Goal: Transaction & Acquisition: Purchase product/service

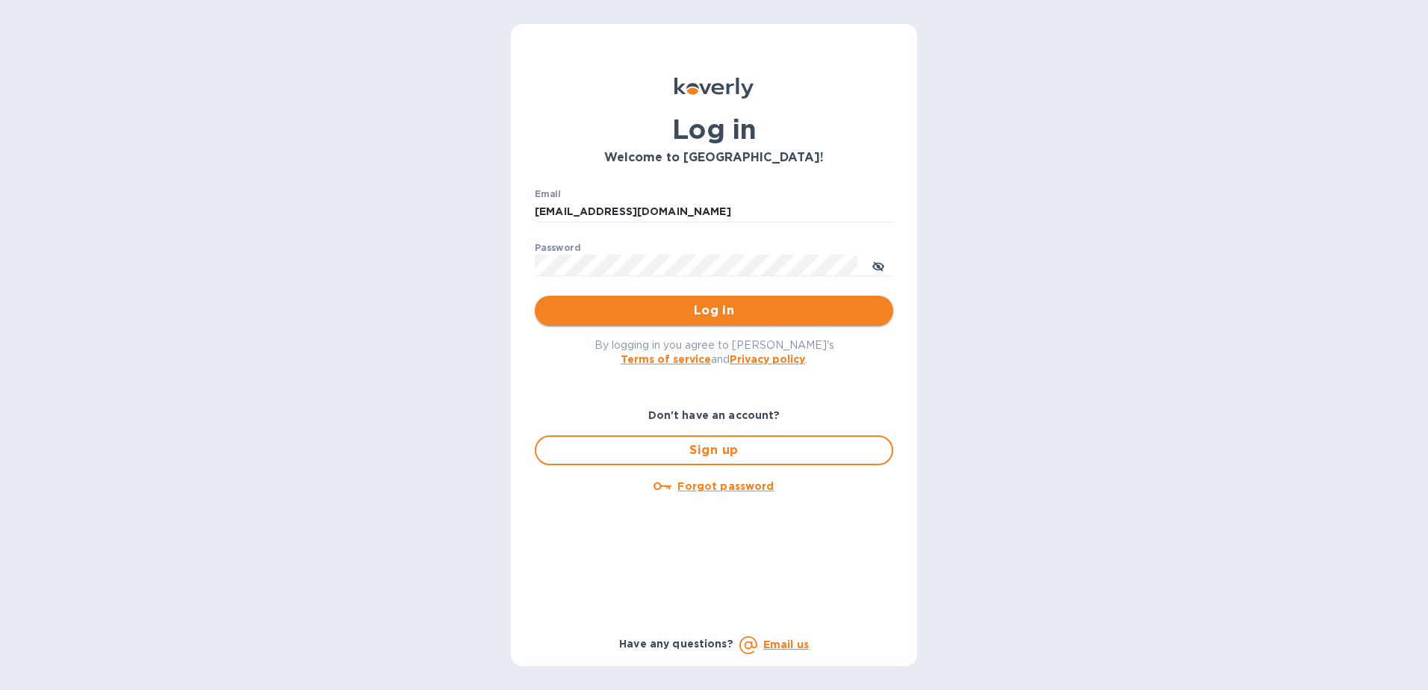
click at [713, 307] on span "Log in" at bounding box center [714, 311] width 335 height 18
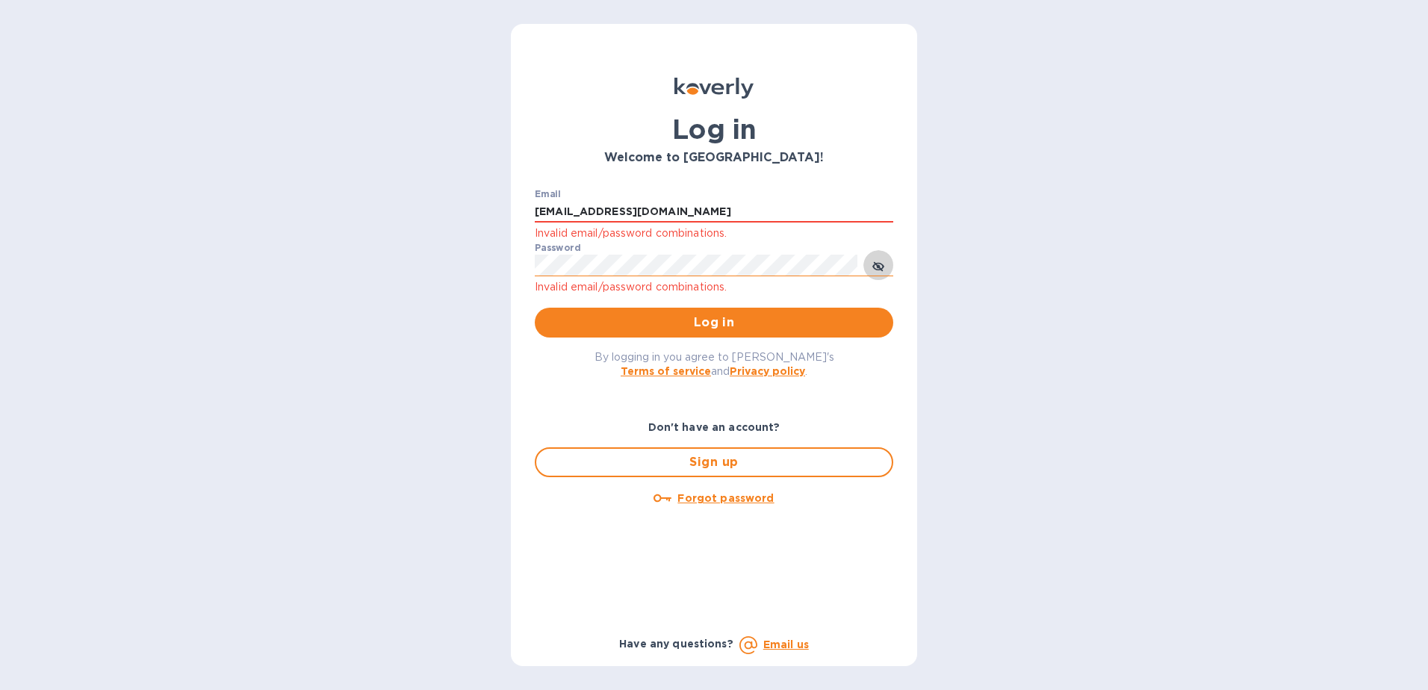
click at [877, 265] on icon "toggle password visibility" at bounding box center [878, 266] width 9 height 9
click at [497, 266] on div "Log in Welcome to Koverly! Email boseassoc@yahoo.com Invalid email/password com…" at bounding box center [714, 345] width 1428 height 690
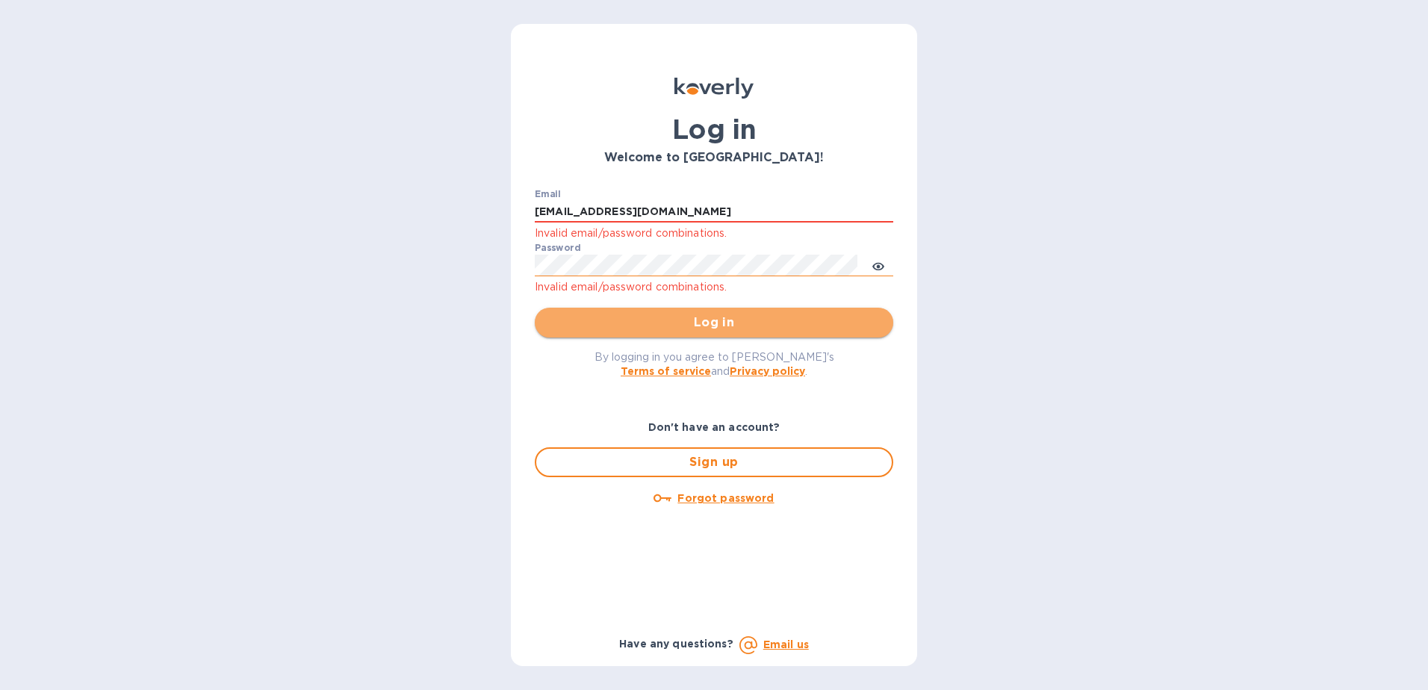
click at [852, 324] on span "Log in" at bounding box center [714, 323] width 335 height 18
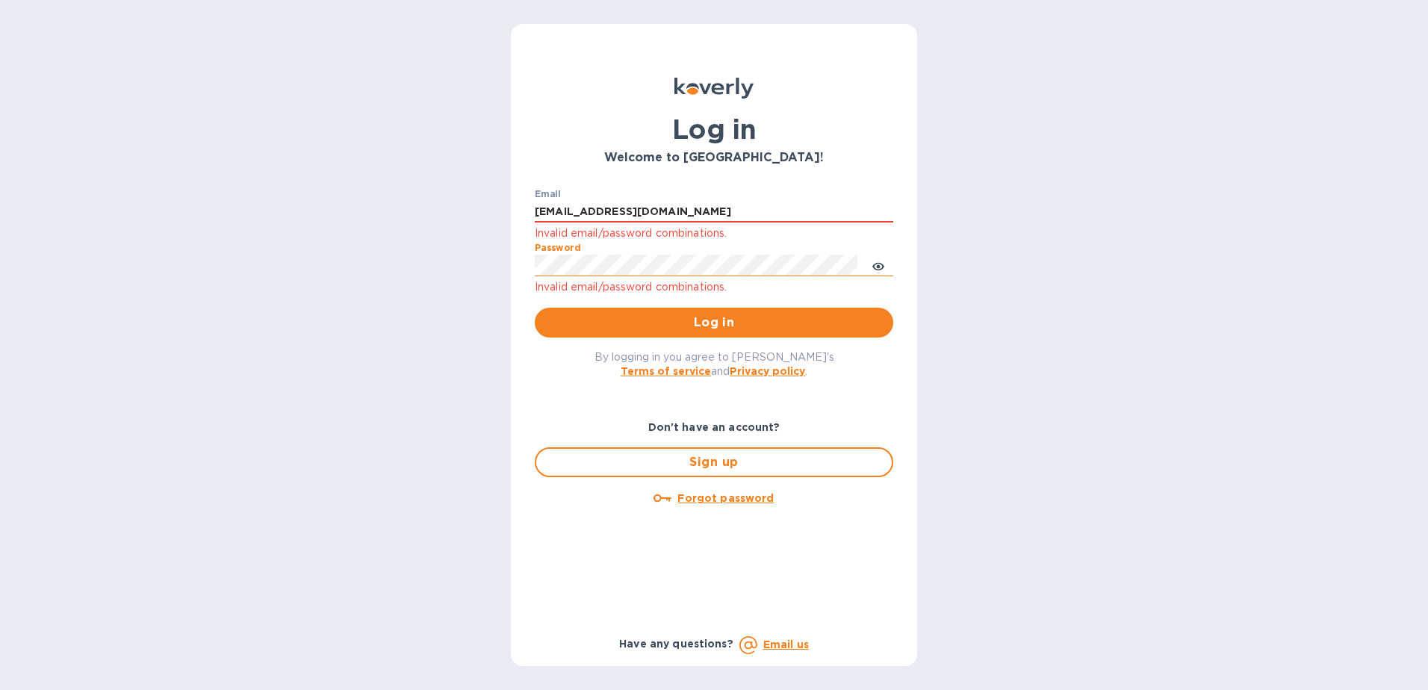
type input "[EMAIL_ADDRESS][DOMAIN_NAME]"
click at [711, 314] on span "Log in" at bounding box center [714, 323] width 335 height 18
click at [704, 496] on u "Forgot password" at bounding box center [725, 498] width 96 height 12
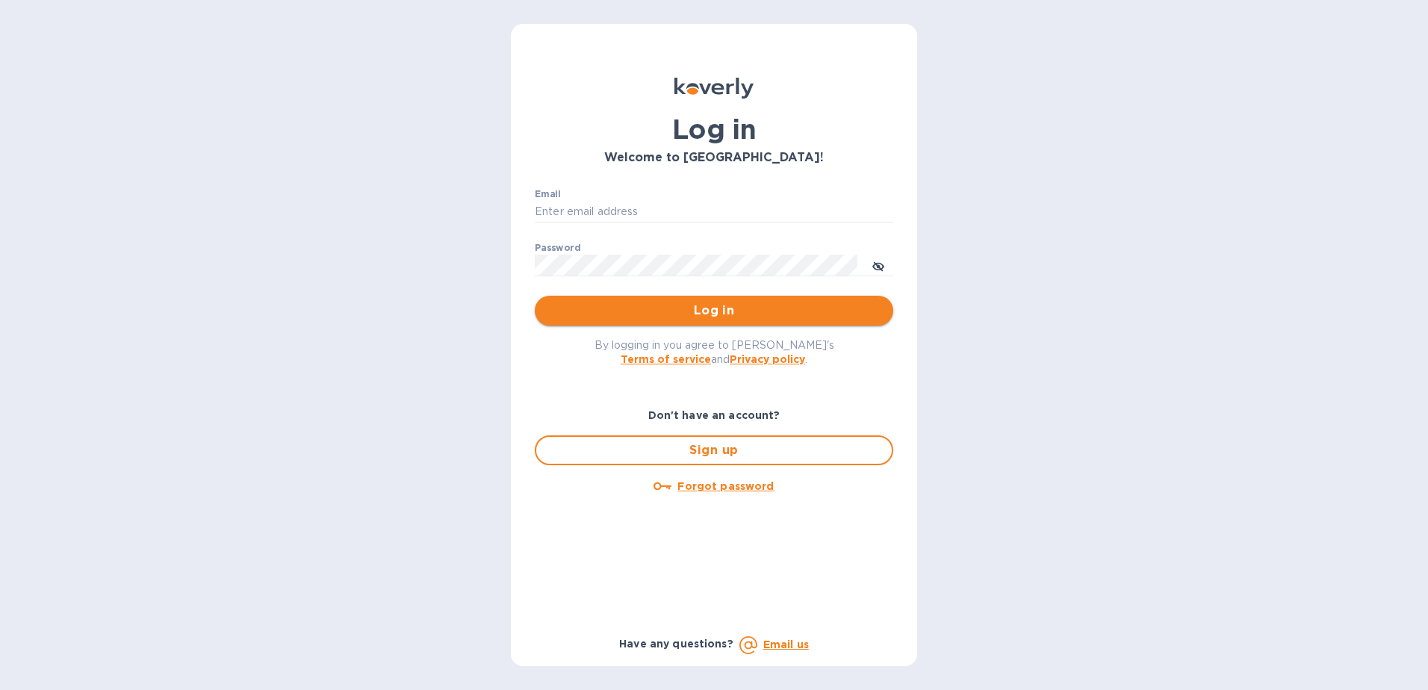
type input "[EMAIL_ADDRESS][DOMAIN_NAME]"
click at [704, 306] on span "Log in" at bounding box center [714, 311] width 335 height 18
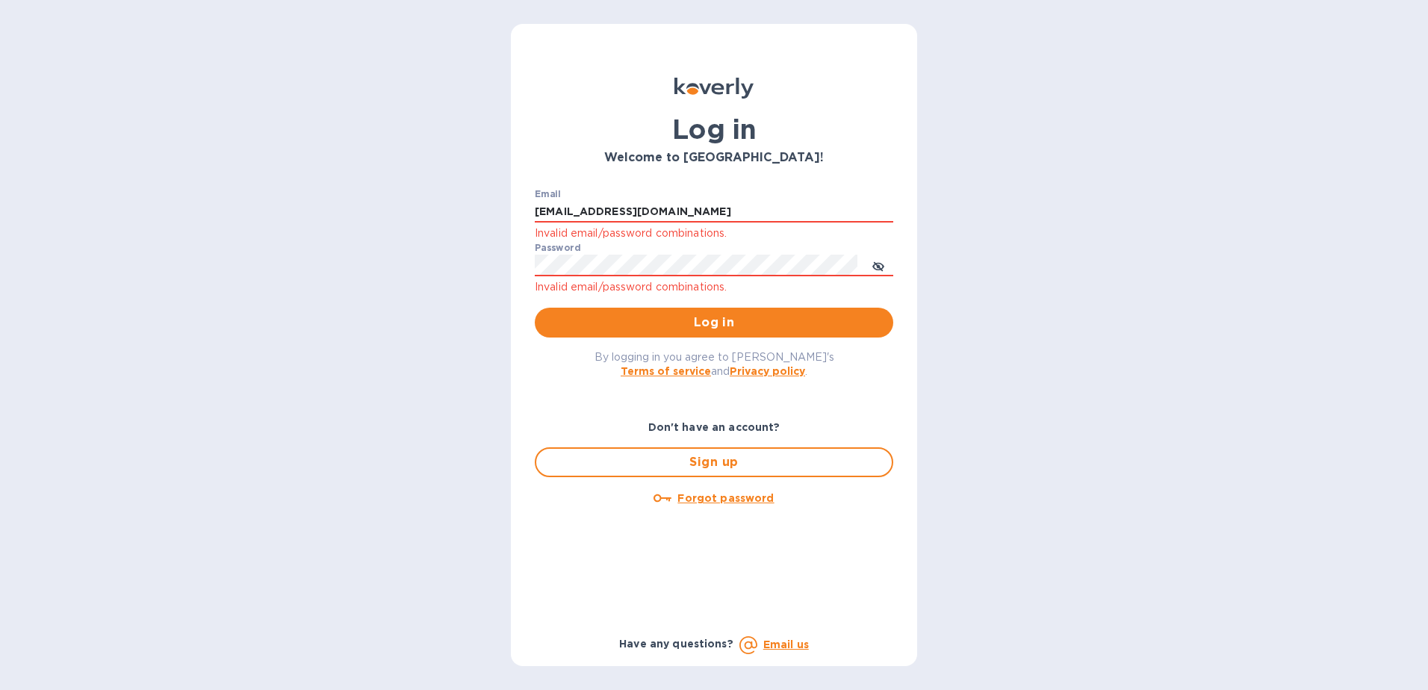
click at [737, 494] on u "Forgot password" at bounding box center [725, 498] width 96 height 12
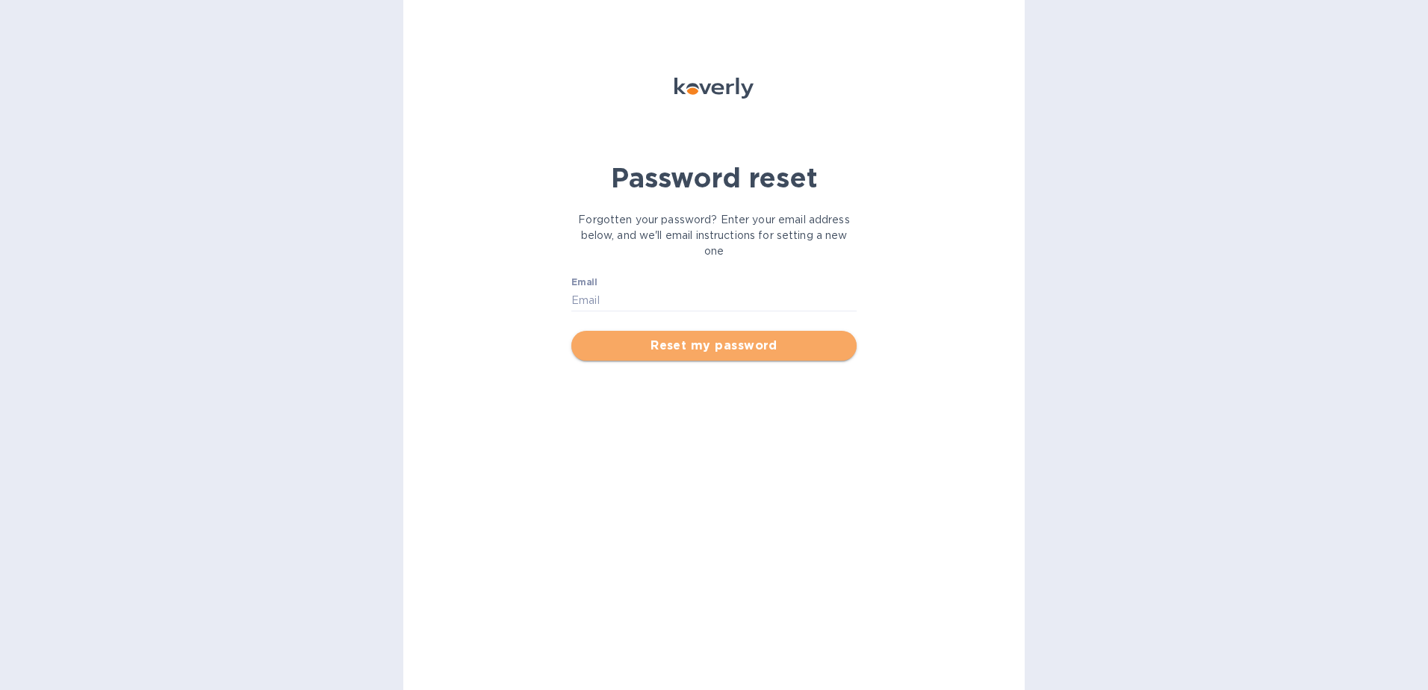
click at [684, 351] on span "Reset my password" at bounding box center [713, 346] width 261 height 18
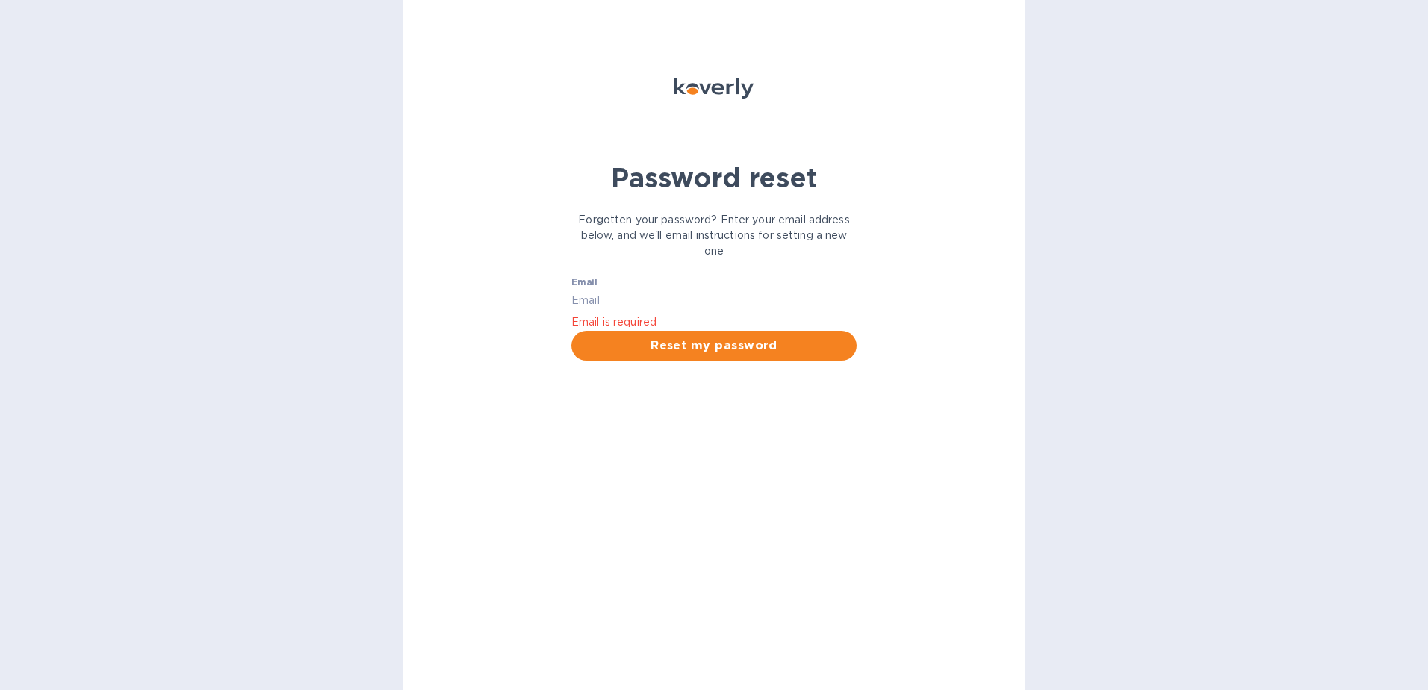
click at [621, 291] on input "Email" at bounding box center [713, 300] width 285 height 22
type input "BOSEASSOC@YAHOO.COM"
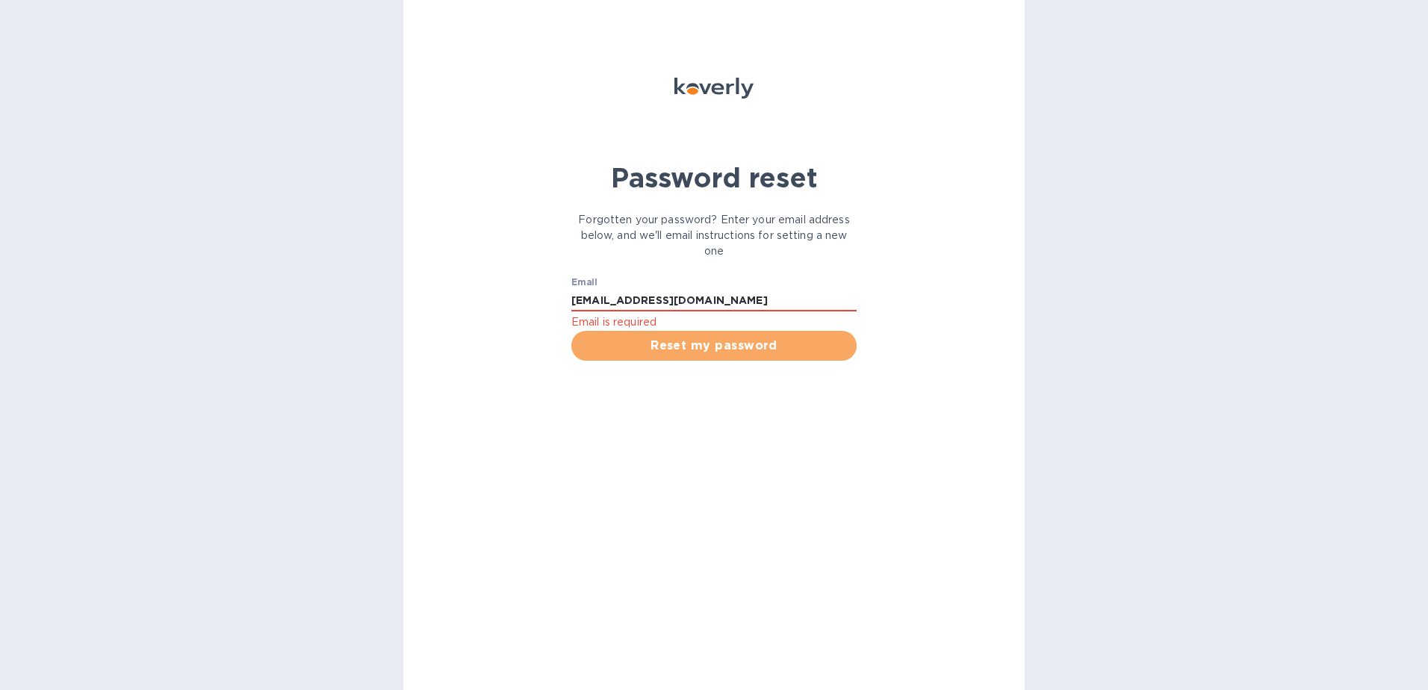
click at [713, 347] on span "Reset my password" at bounding box center [713, 346] width 261 height 18
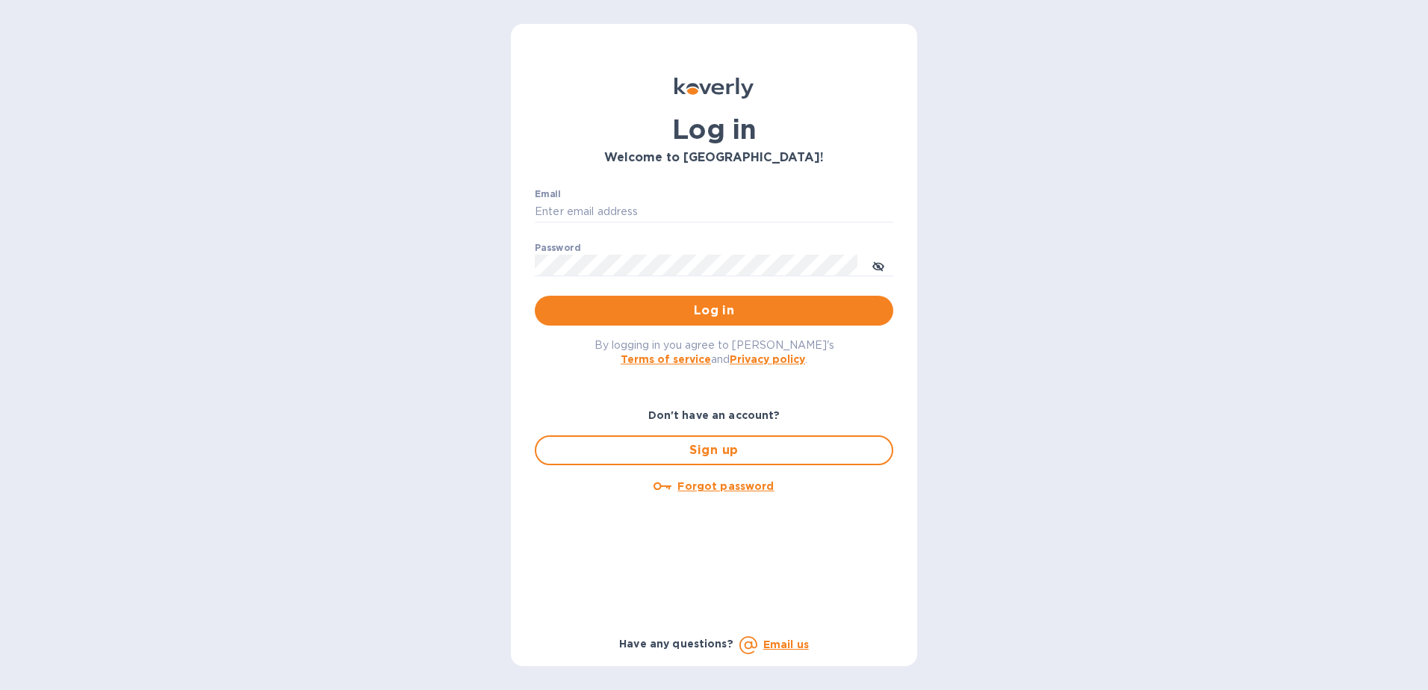
type input "BOSEASSOC@YAHOO.COM"
click at [879, 270] on icon "toggle password visibility" at bounding box center [878, 266] width 12 height 7
click at [422, 264] on div "Log in Welcome to Koverly! Email BOSEASSOC@YAHOO.COM ​ Password ​ Log in By log…" at bounding box center [714, 345] width 1428 height 690
click at [896, 418] on div "Don't have an account?" at bounding box center [714, 416] width 370 height 28
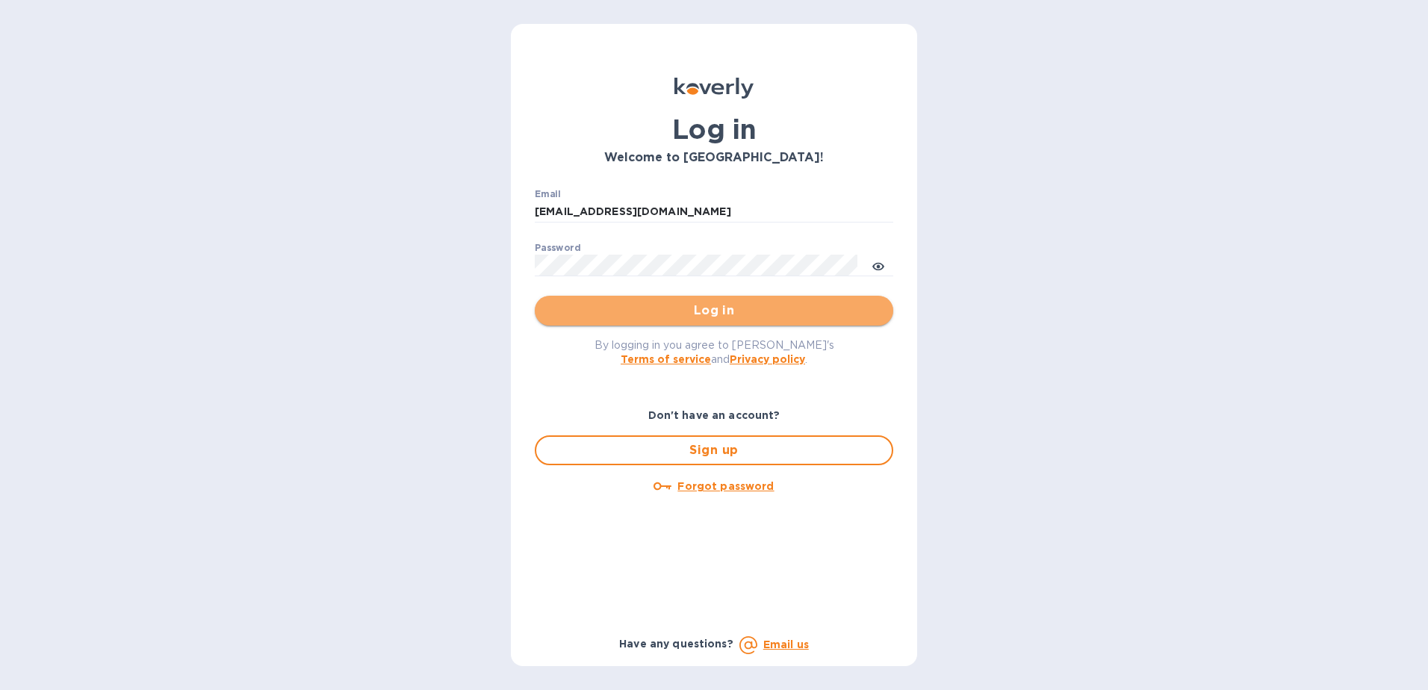
click at [787, 314] on span "Log in" at bounding box center [714, 311] width 335 height 18
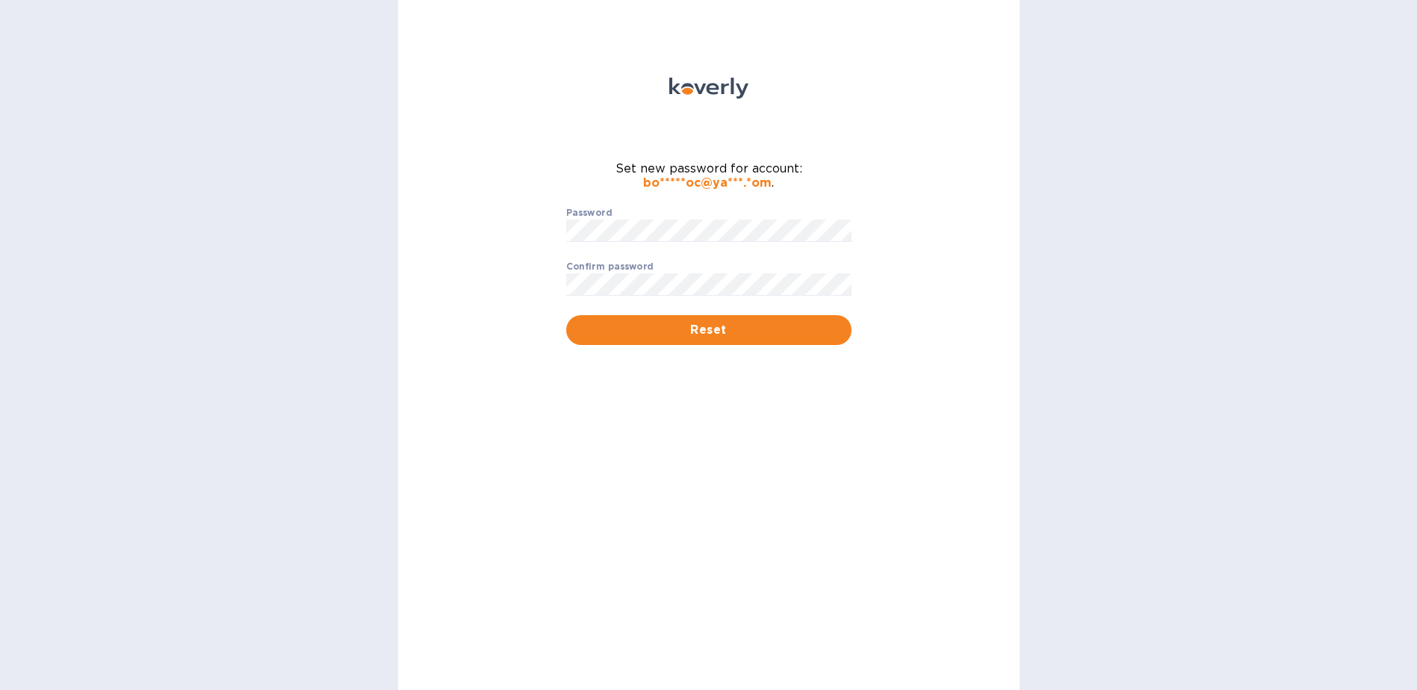
drag, startPoint x: 927, startPoint y: 311, endPoint x: 914, endPoint y: 308, distance: 13.0
click at [925, 311] on div "Set new password for account: bo*****oc@ya***.*om . Password ​ Confirm password…" at bounding box center [708, 345] width 621 height 690
click at [592, 331] on span "Reset" at bounding box center [708, 330] width 261 height 18
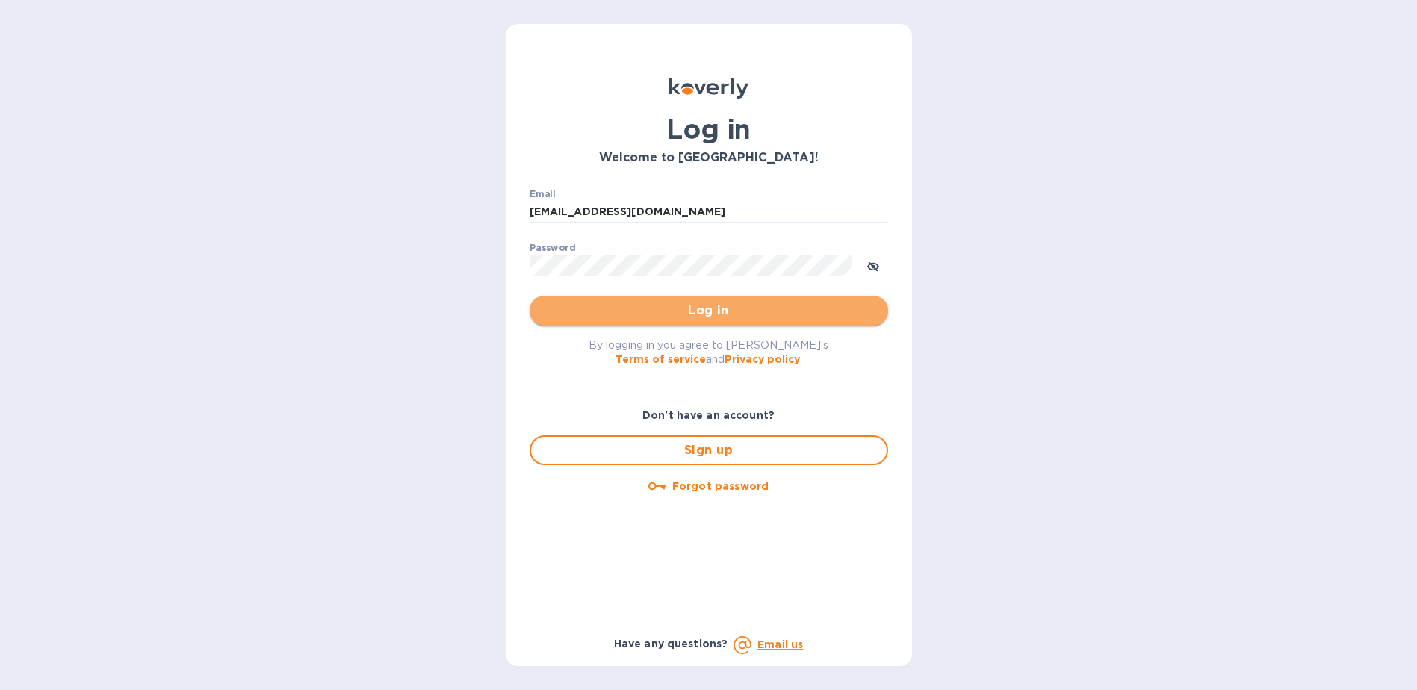
click at [775, 312] on span "Log in" at bounding box center [709, 311] width 335 height 18
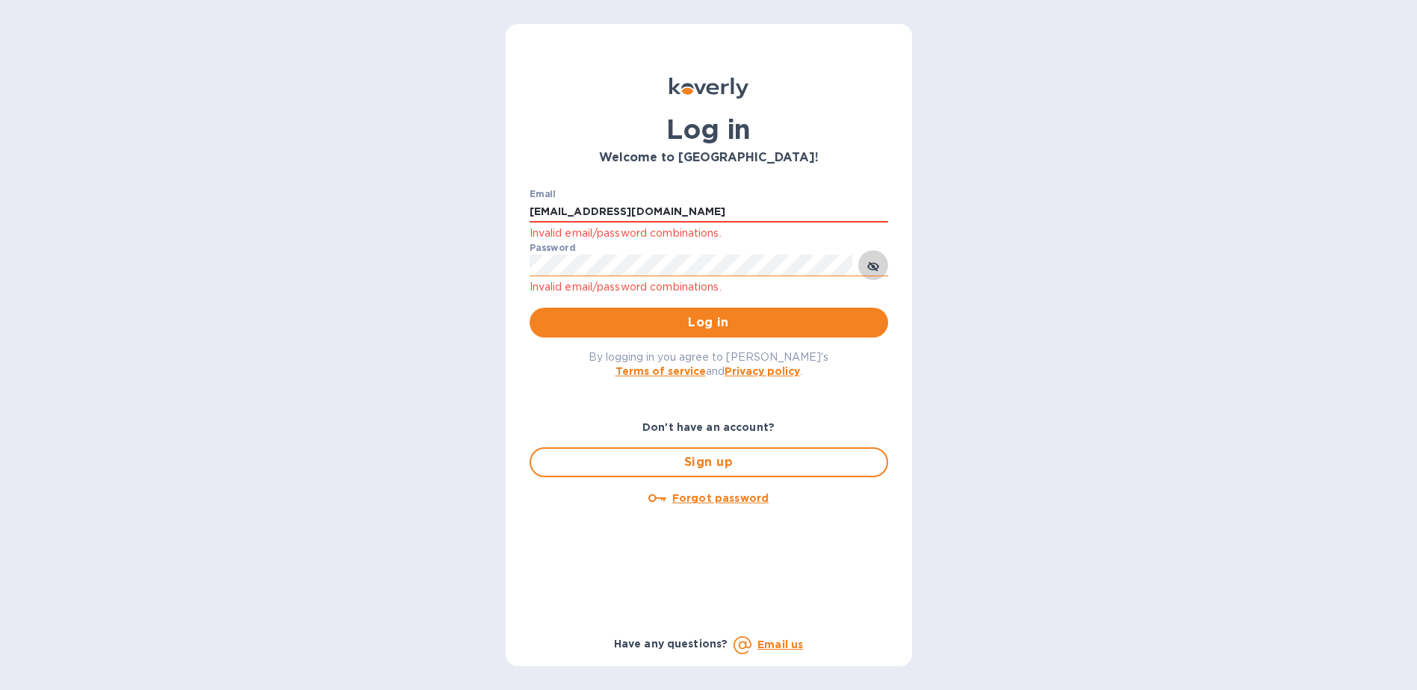
click at [877, 266] on icon "toggle password visibility" at bounding box center [872, 266] width 9 height 9
click at [722, 201] on input "[EMAIL_ADDRESS][DOMAIN_NAME]" at bounding box center [709, 212] width 359 height 22
type input "boseassoc@yahoo.com"
click at [453, 268] on div "Log in Welcome to Koverly! Email boseassoc@yahoo.com Invalid email/password com…" at bounding box center [708, 345] width 1417 height 690
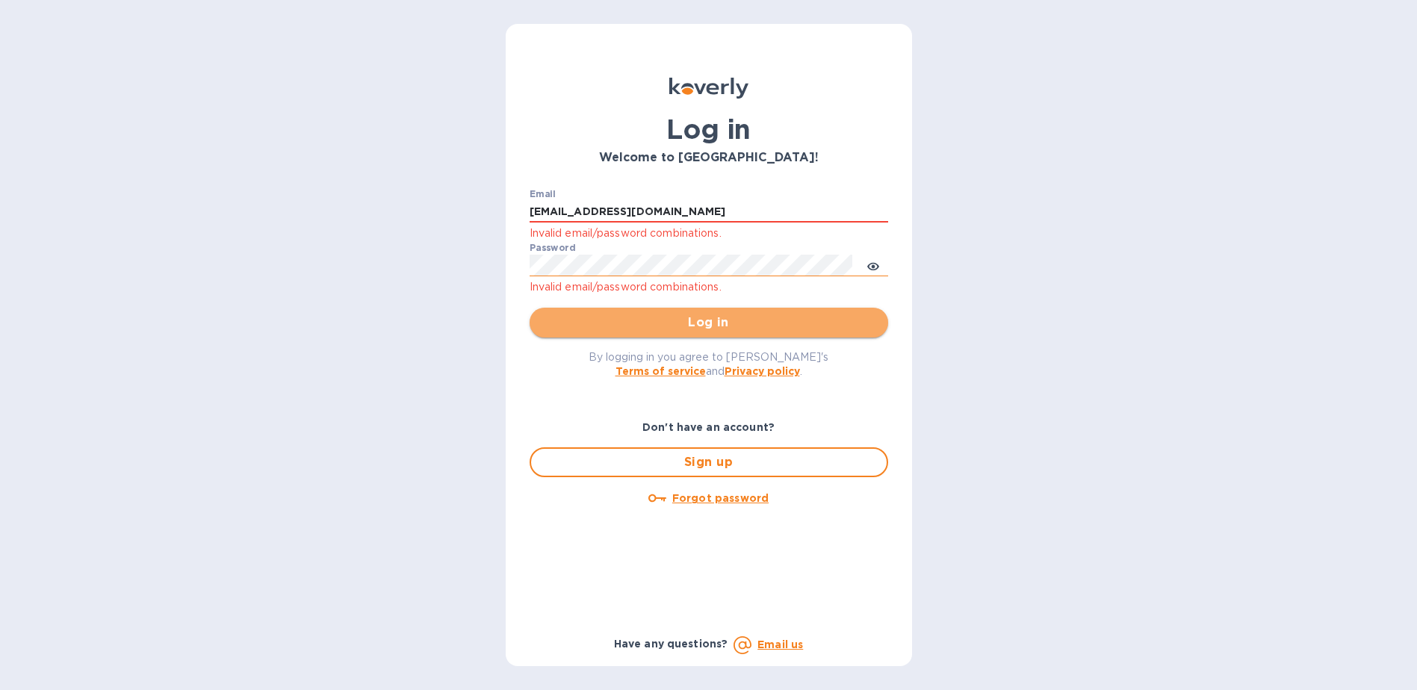
click at [850, 325] on span "Log in" at bounding box center [709, 323] width 335 height 18
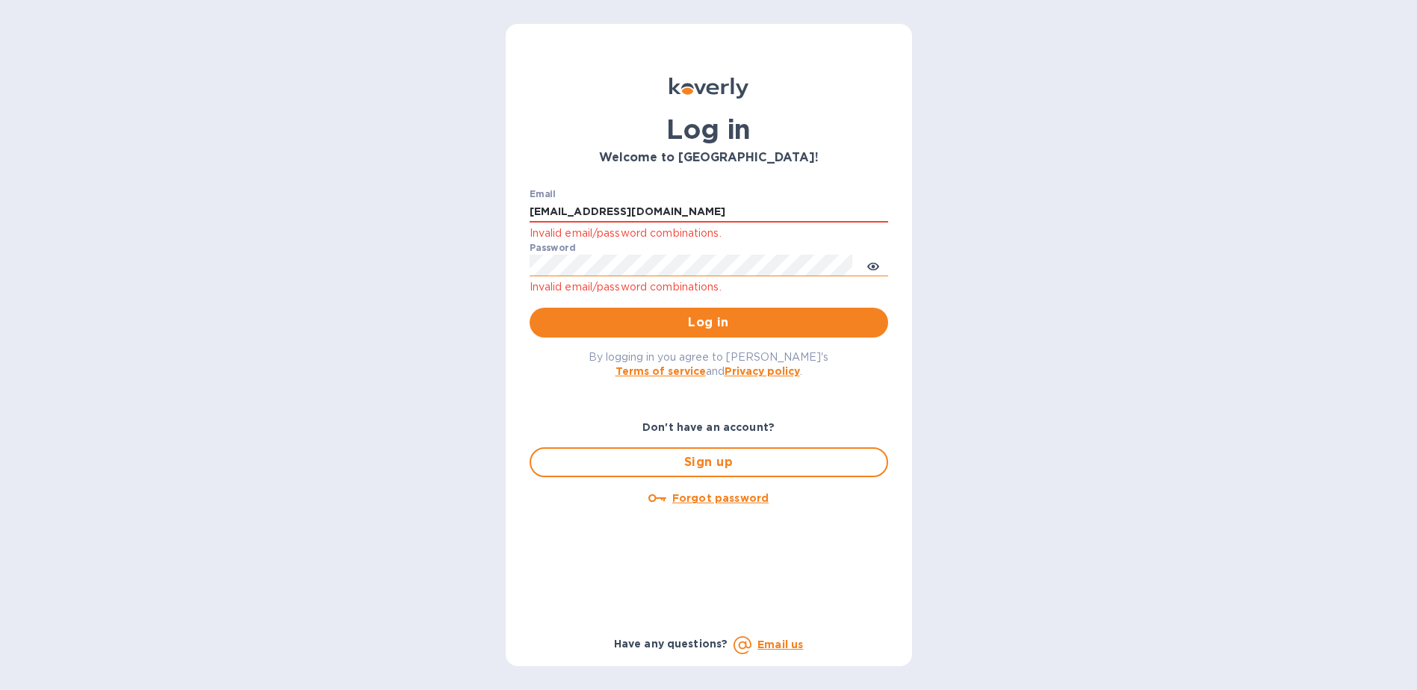
click at [721, 500] on u "Forgot password" at bounding box center [720, 498] width 96 height 12
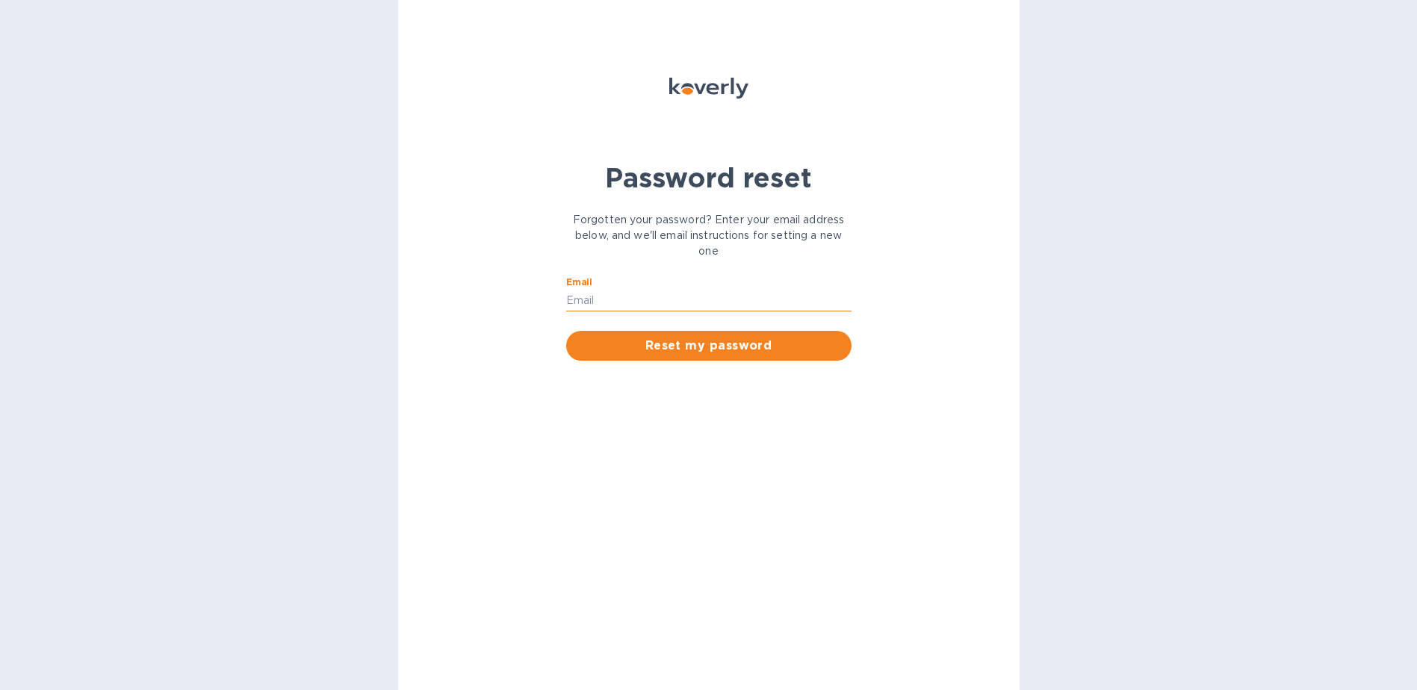
click at [629, 300] on input "Email" at bounding box center [708, 300] width 285 height 22
type input "BOSEASSOC@YAHOO.COM"
click at [720, 350] on span "Reset my password" at bounding box center [708, 346] width 261 height 18
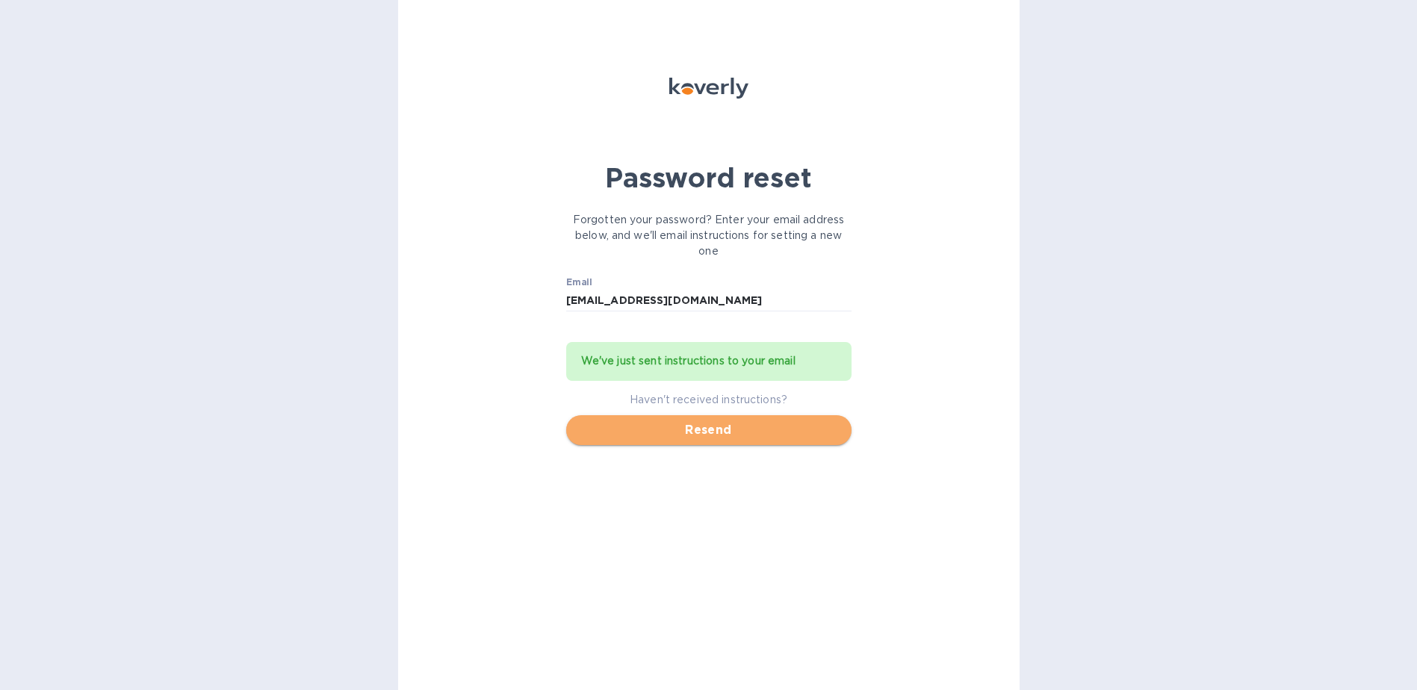
click at [721, 430] on span "Resend" at bounding box center [708, 430] width 261 height 18
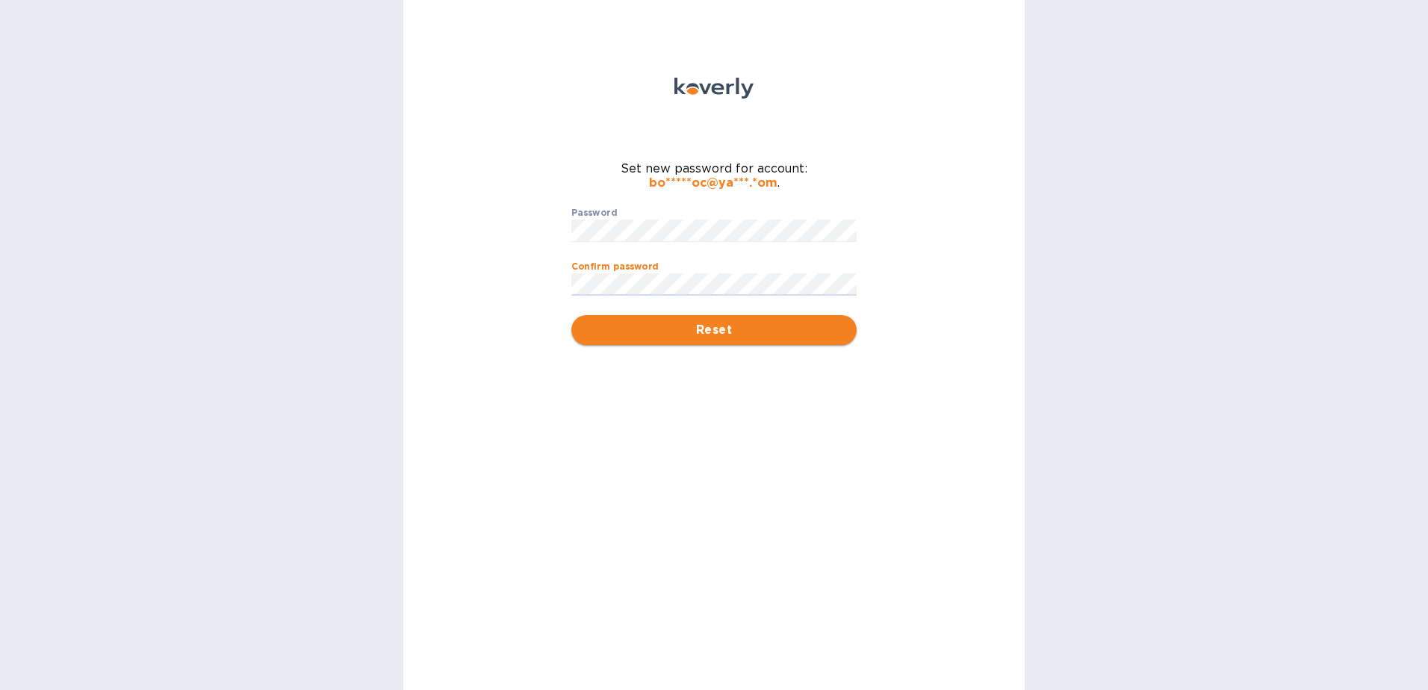
click at [589, 332] on span "Reset" at bounding box center [713, 330] width 261 height 18
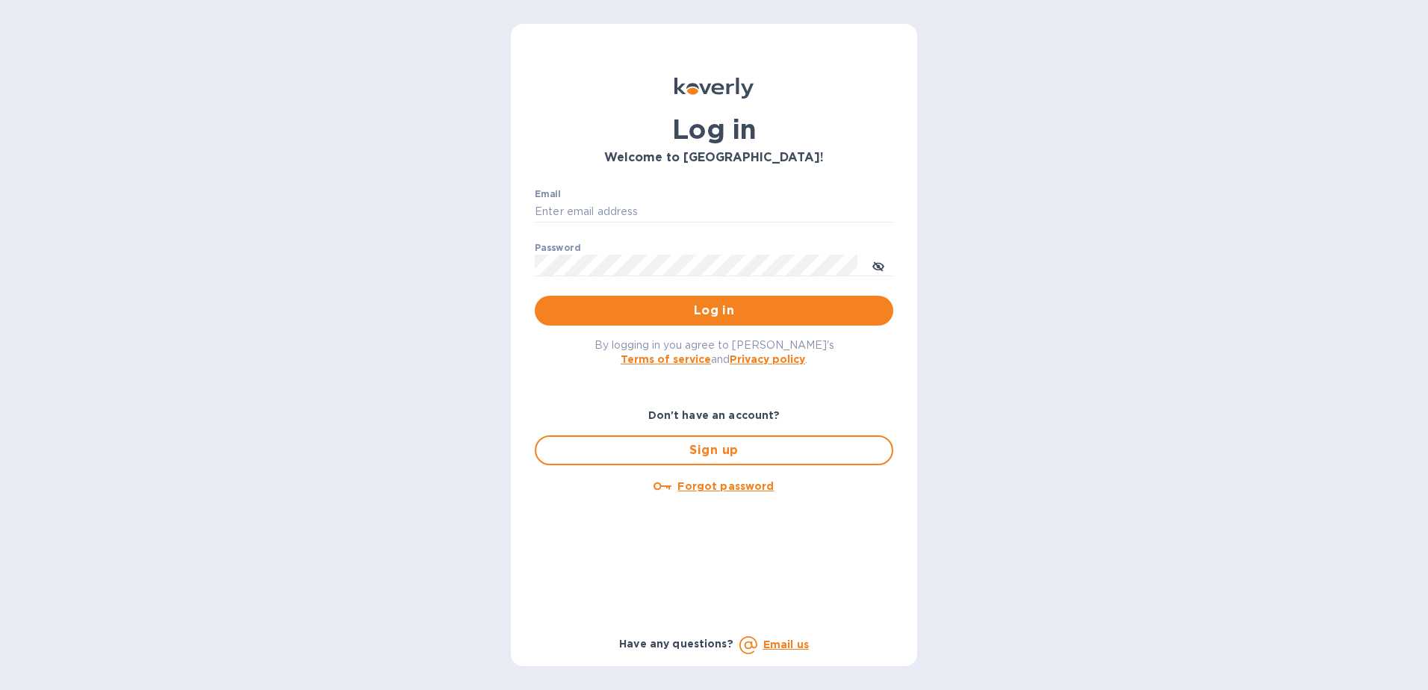
type input "[EMAIL_ADDRESS][DOMAIN_NAME]"
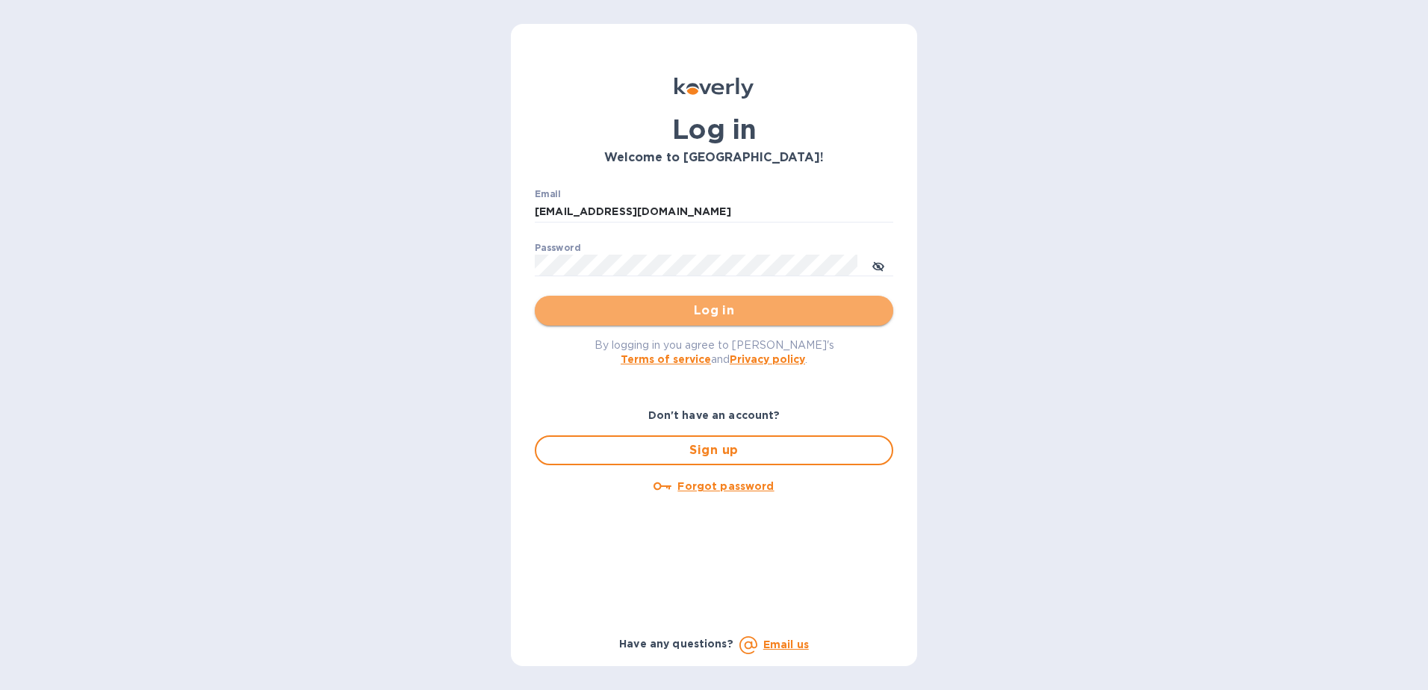
click at [725, 309] on span "Log in" at bounding box center [714, 311] width 335 height 18
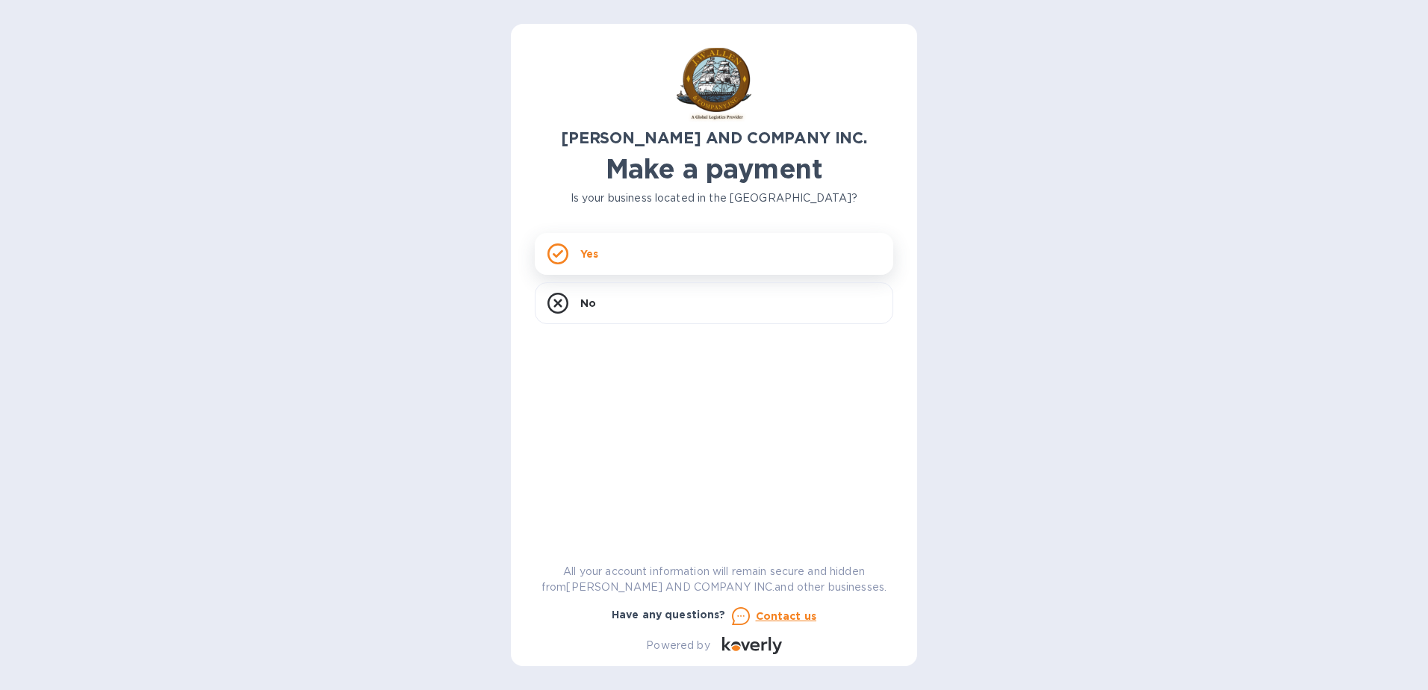
click at [588, 256] on p "Yes" at bounding box center [589, 253] width 18 height 15
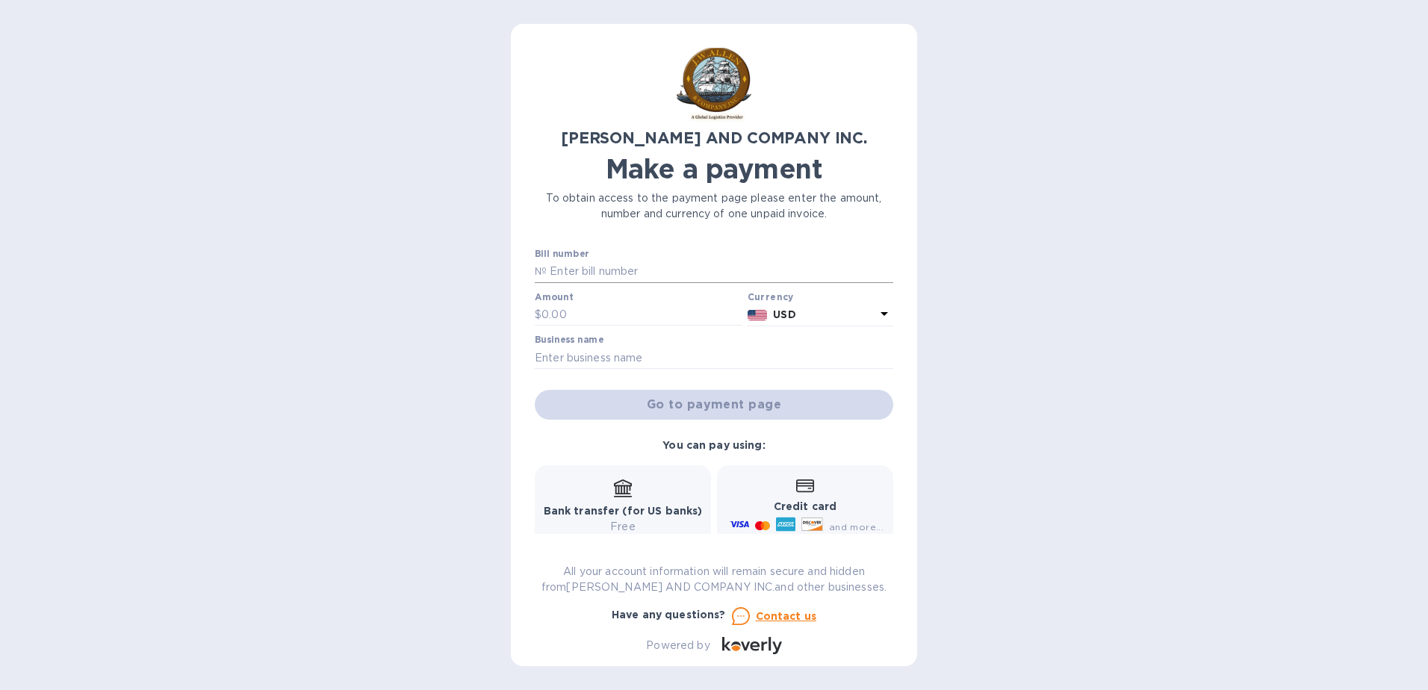
click at [548, 267] on input "text" at bounding box center [720, 272] width 347 height 22
type input "ac03976-01"
click at [551, 308] on input "text" at bounding box center [642, 315] width 200 height 22
type input "52,444.25"
click at [620, 359] on input "text" at bounding box center [714, 358] width 359 height 22
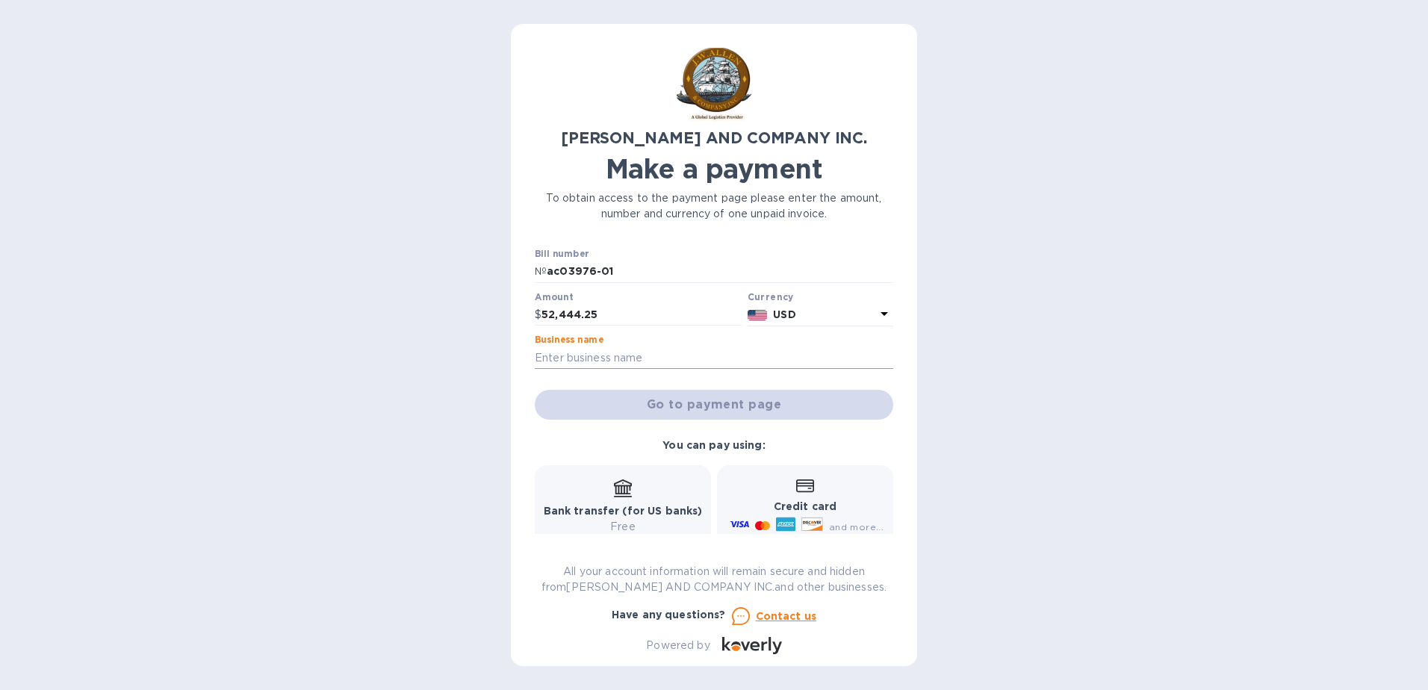
type input "BOSE ASSOCIATES, INC"
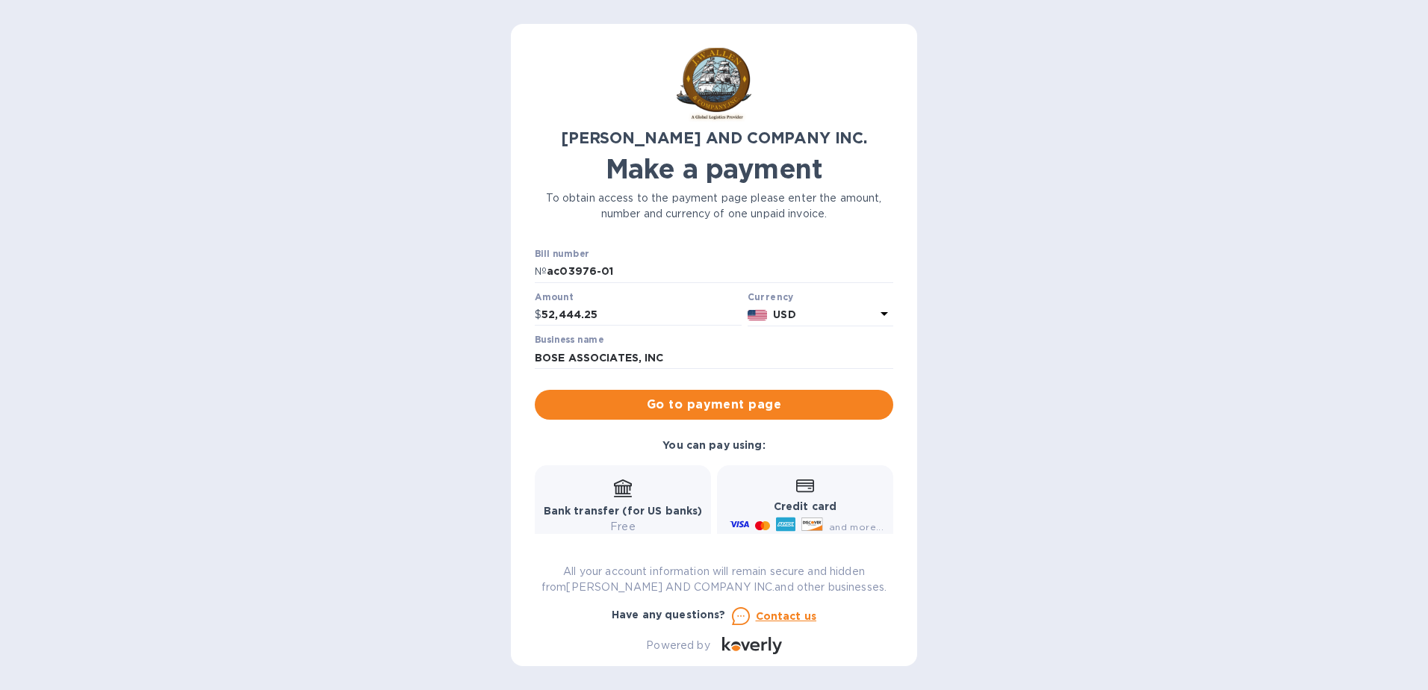
click at [790, 491] on div "Credit card and more..." at bounding box center [805, 508] width 157 height 58
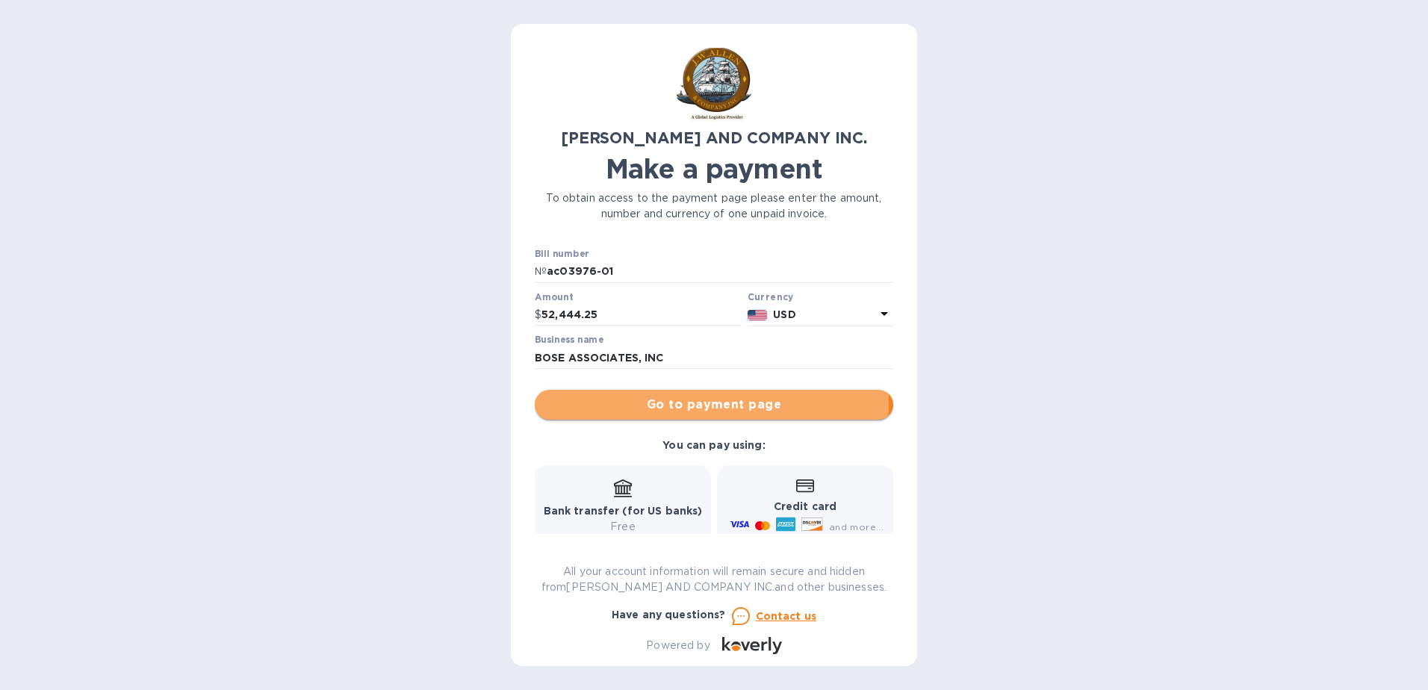
click at [692, 403] on span "Go to payment page" at bounding box center [714, 405] width 335 height 18
